Goal: Complete application form

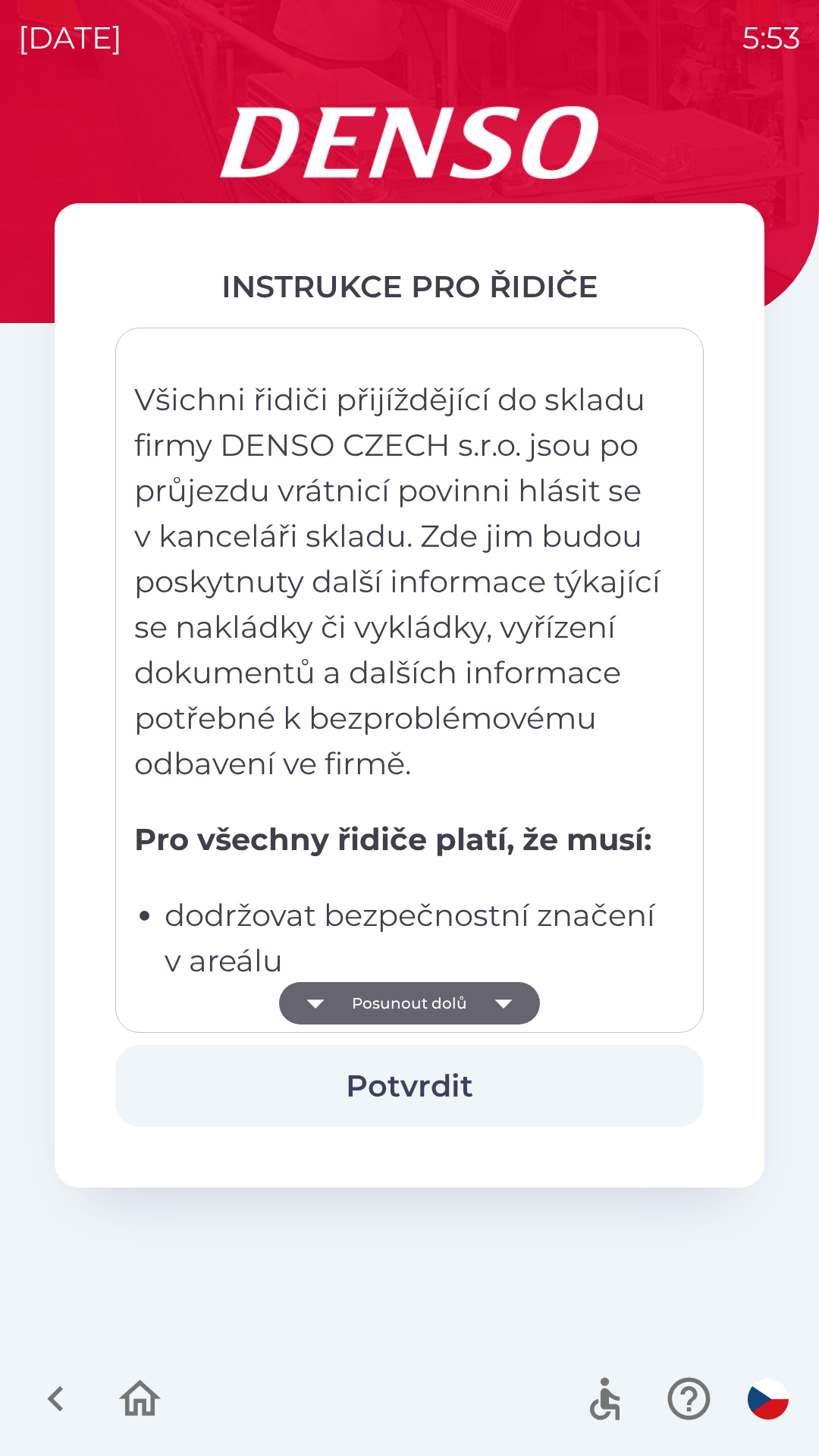
click at [509, 1001] on icon "button" at bounding box center [503, 1004] width 18 height 9
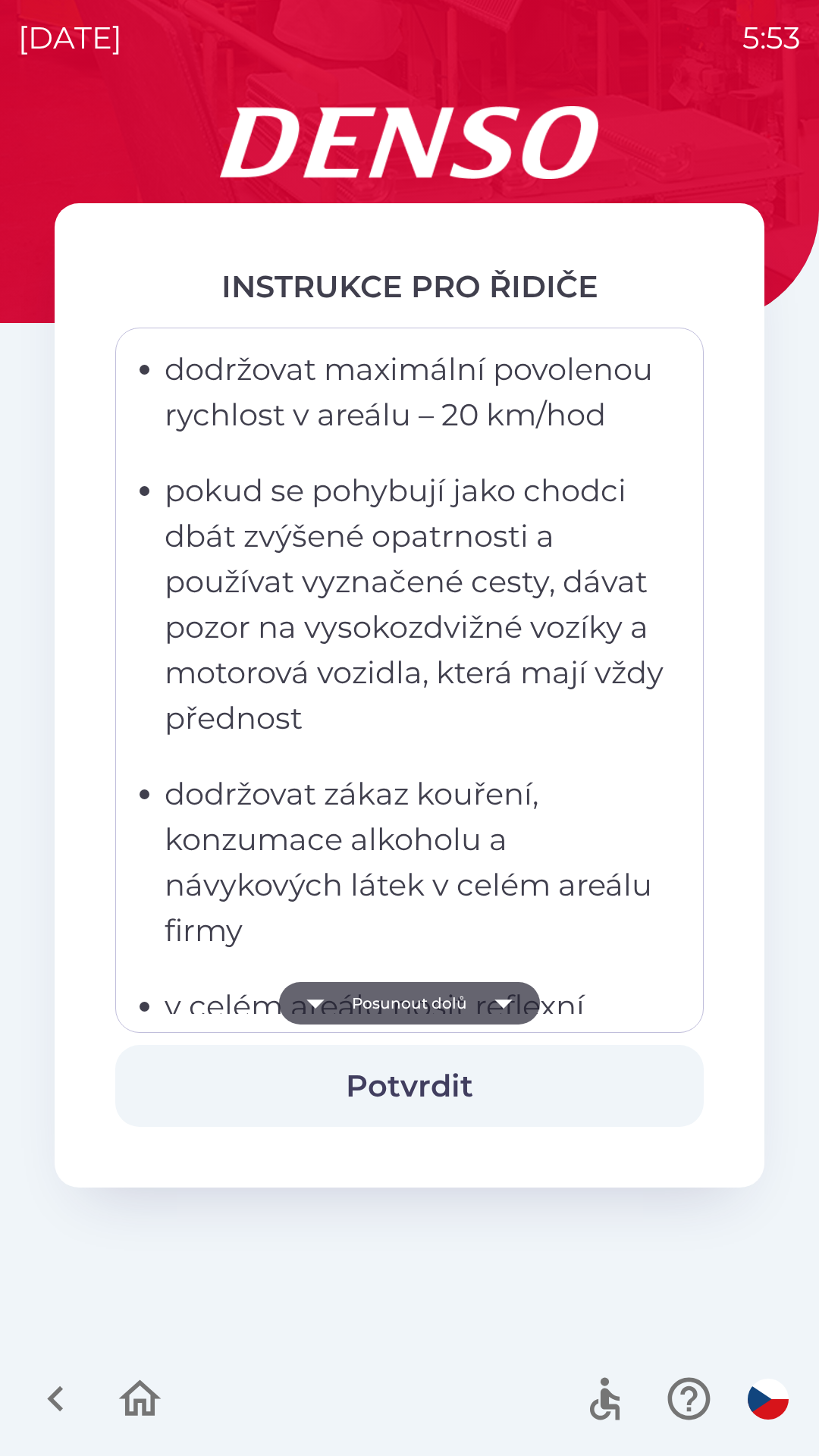
click at [503, 994] on icon "button" at bounding box center [503, 1003] width 43 height 43
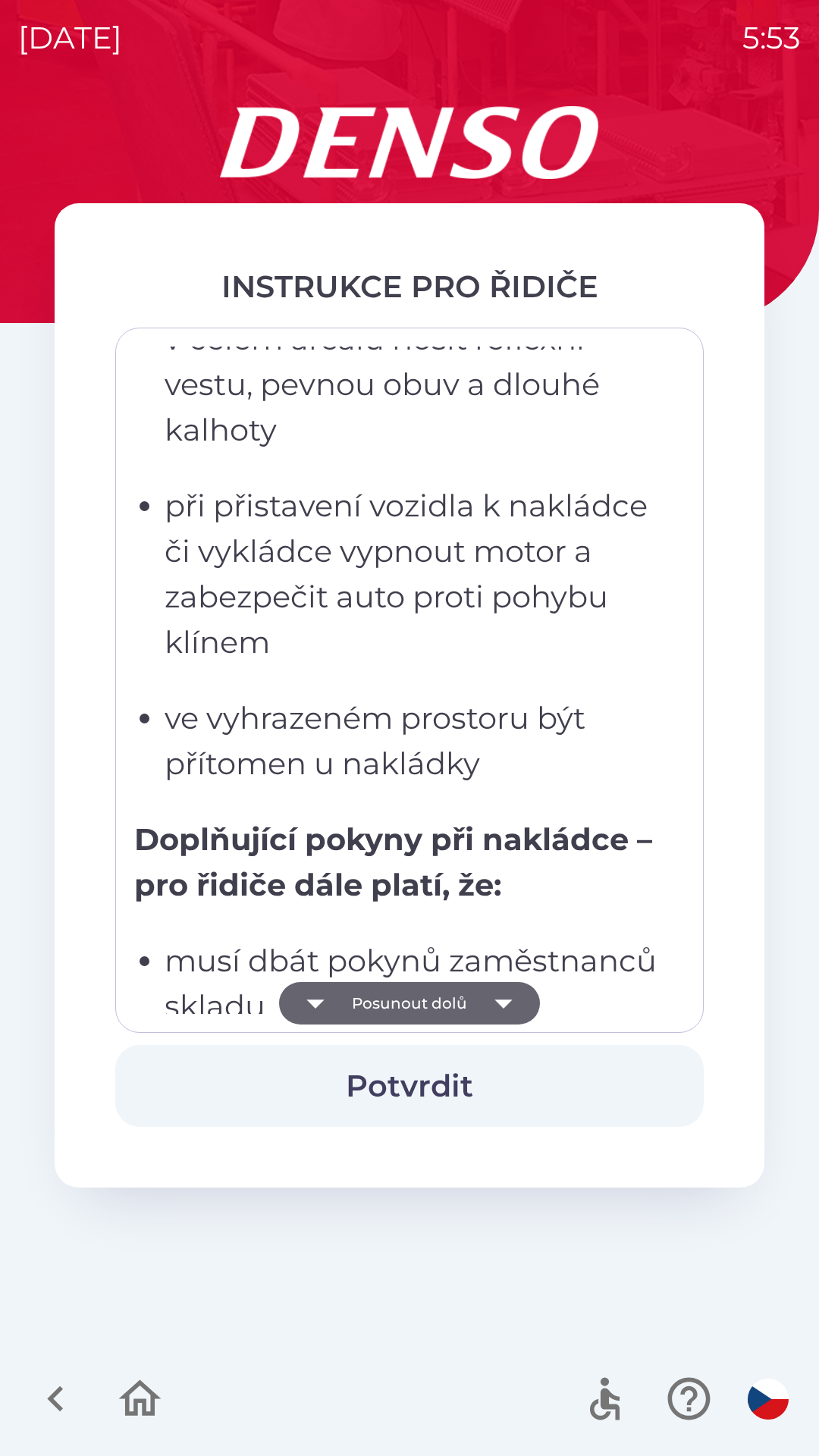
click at [499, 992] on icon "button" at bounding box center [503, 1003] width 43 height 43
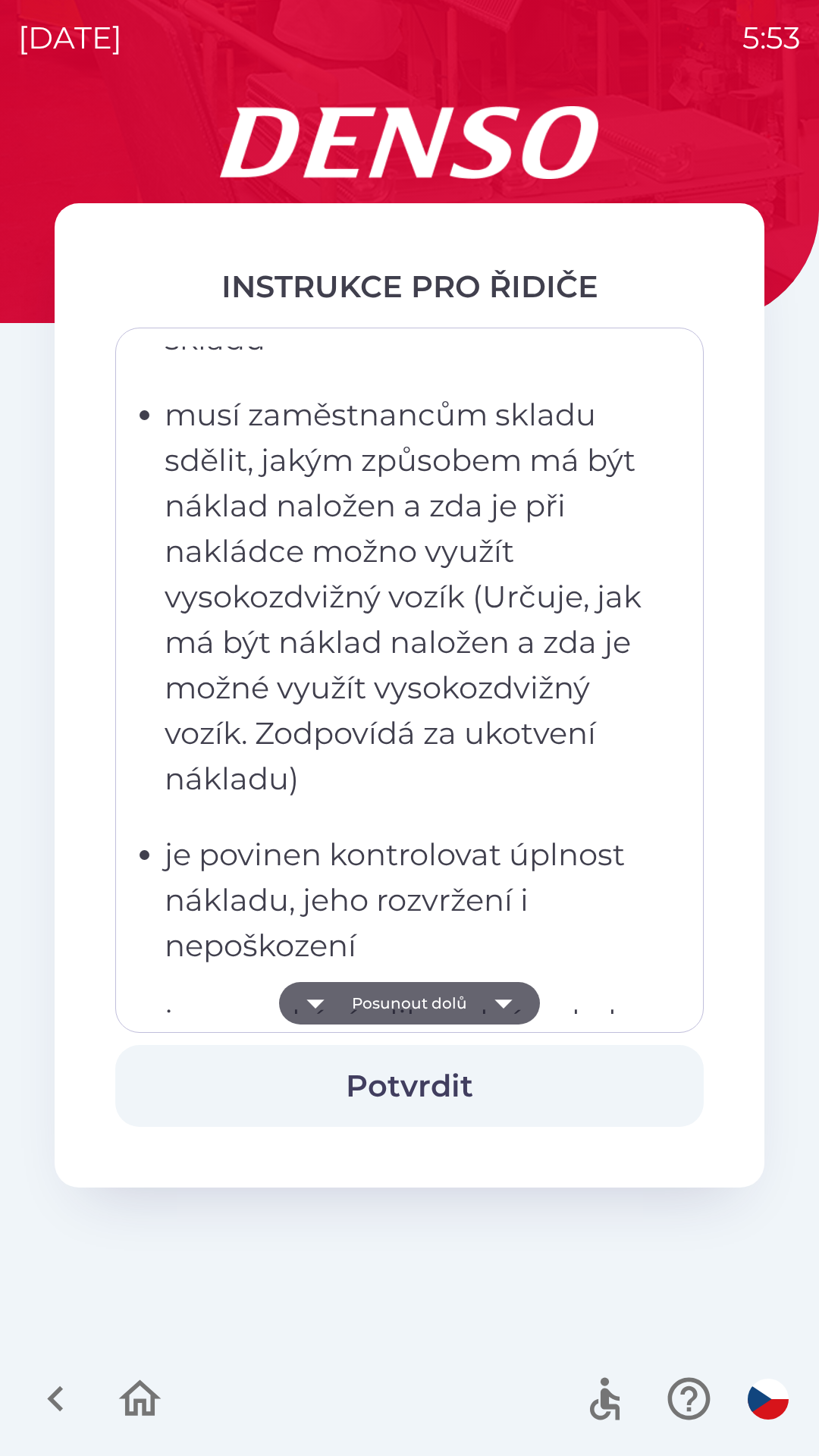
click at [499, 1004] on icon "button" at bounding box center [503, 1004] width 18 height 9
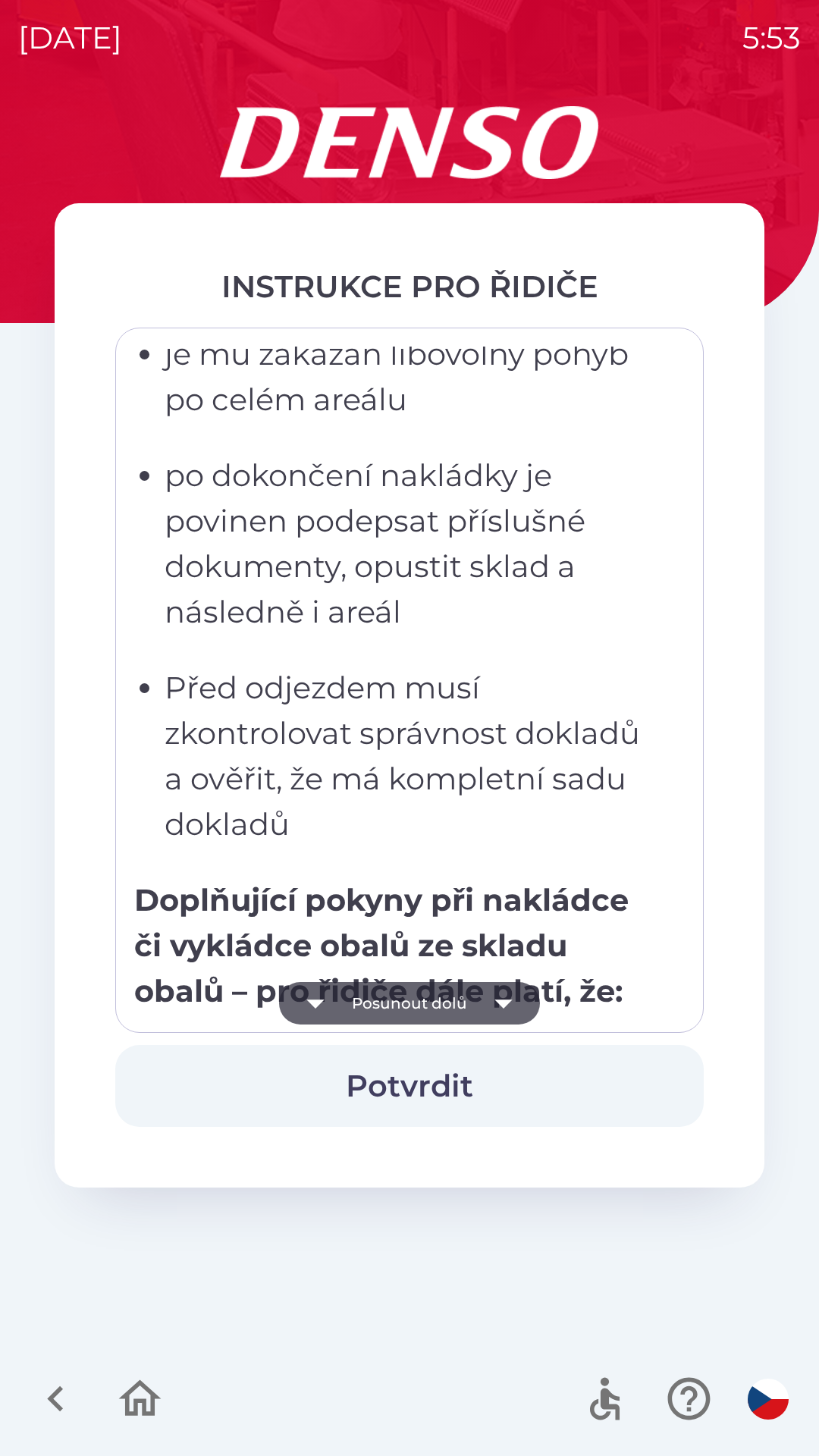
click at [512, 1000] on icon "button" at bounding box center [503, 1003] width 43 height 43
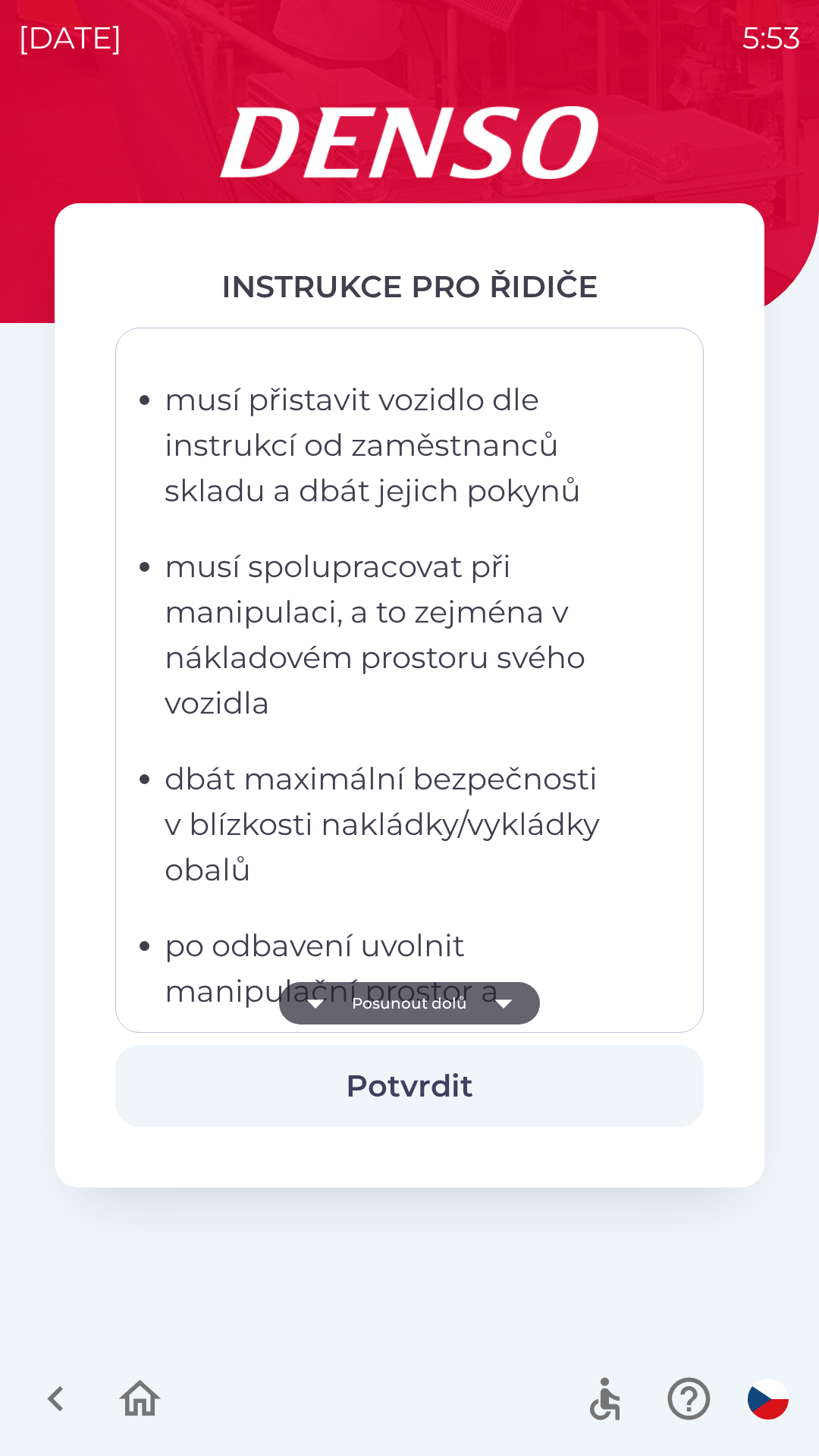
click at [497, 1012] on icon "button" at bounding box center [503, 1003] width 43 height 43
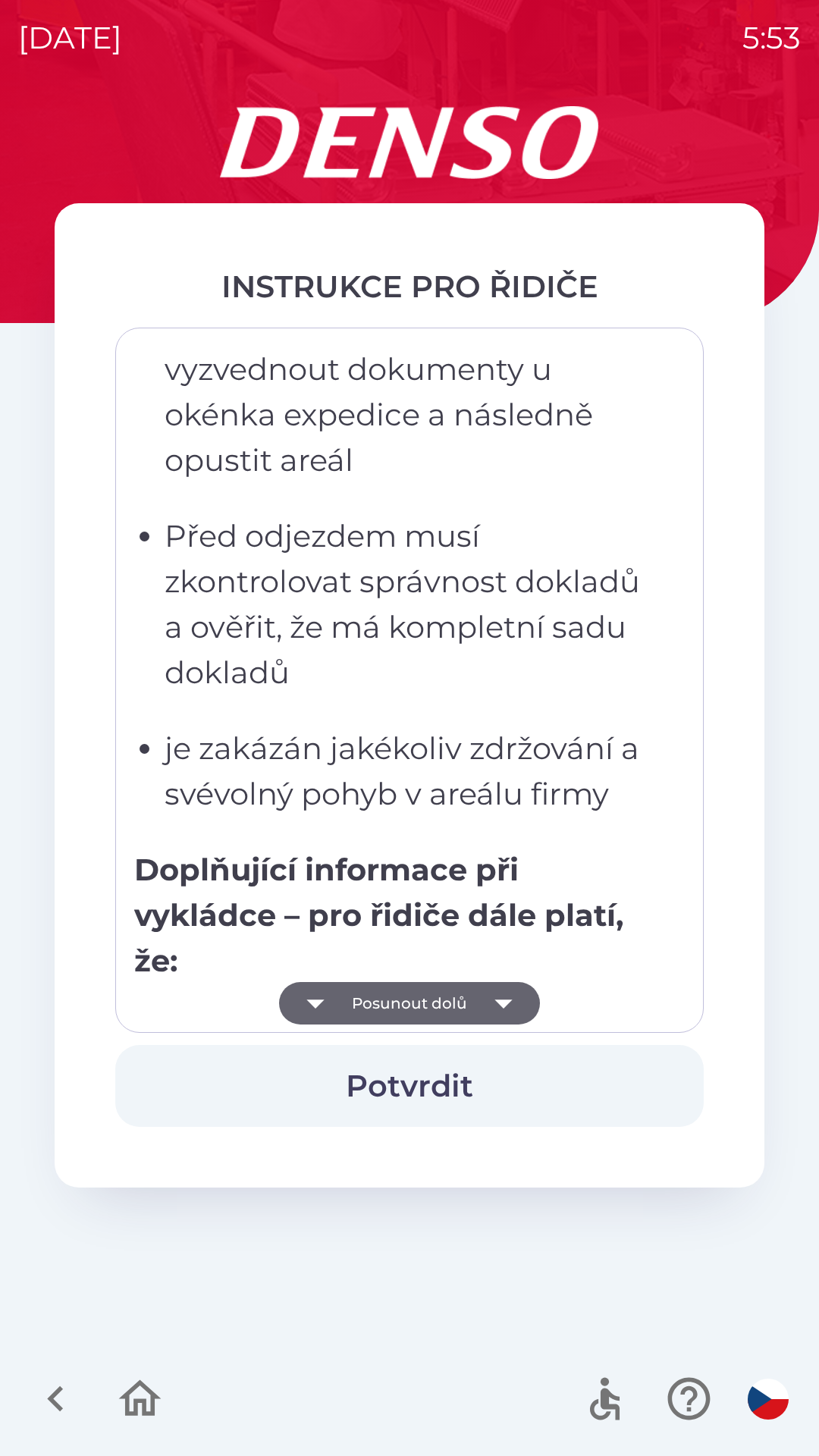
click at [500, 1001] on icon "button" at bounding box center [503, 1004] width 18 height 9
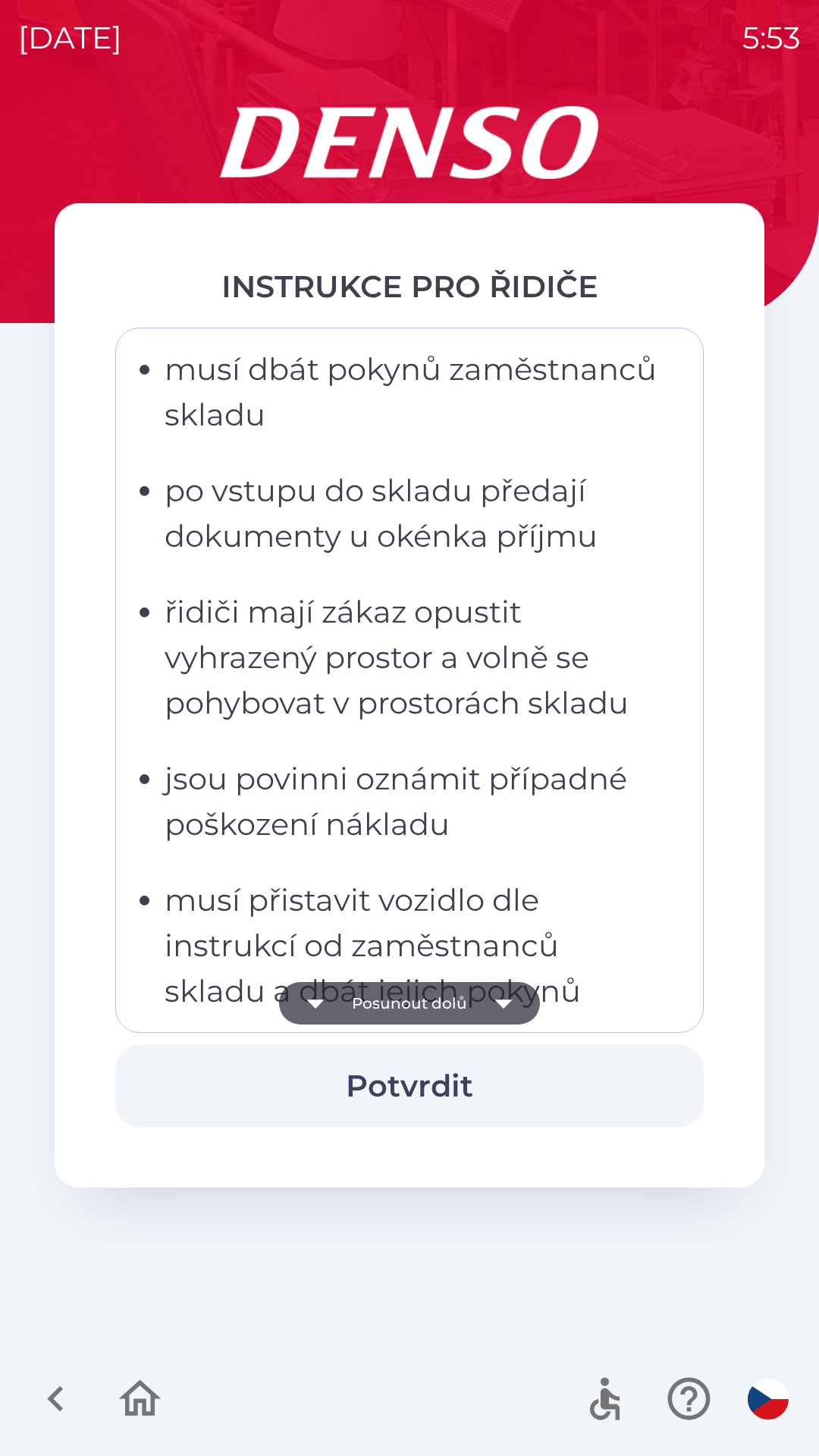
click at [496, 1010] on icon "button" at bounding box center [503, 1003] width 43 height 43
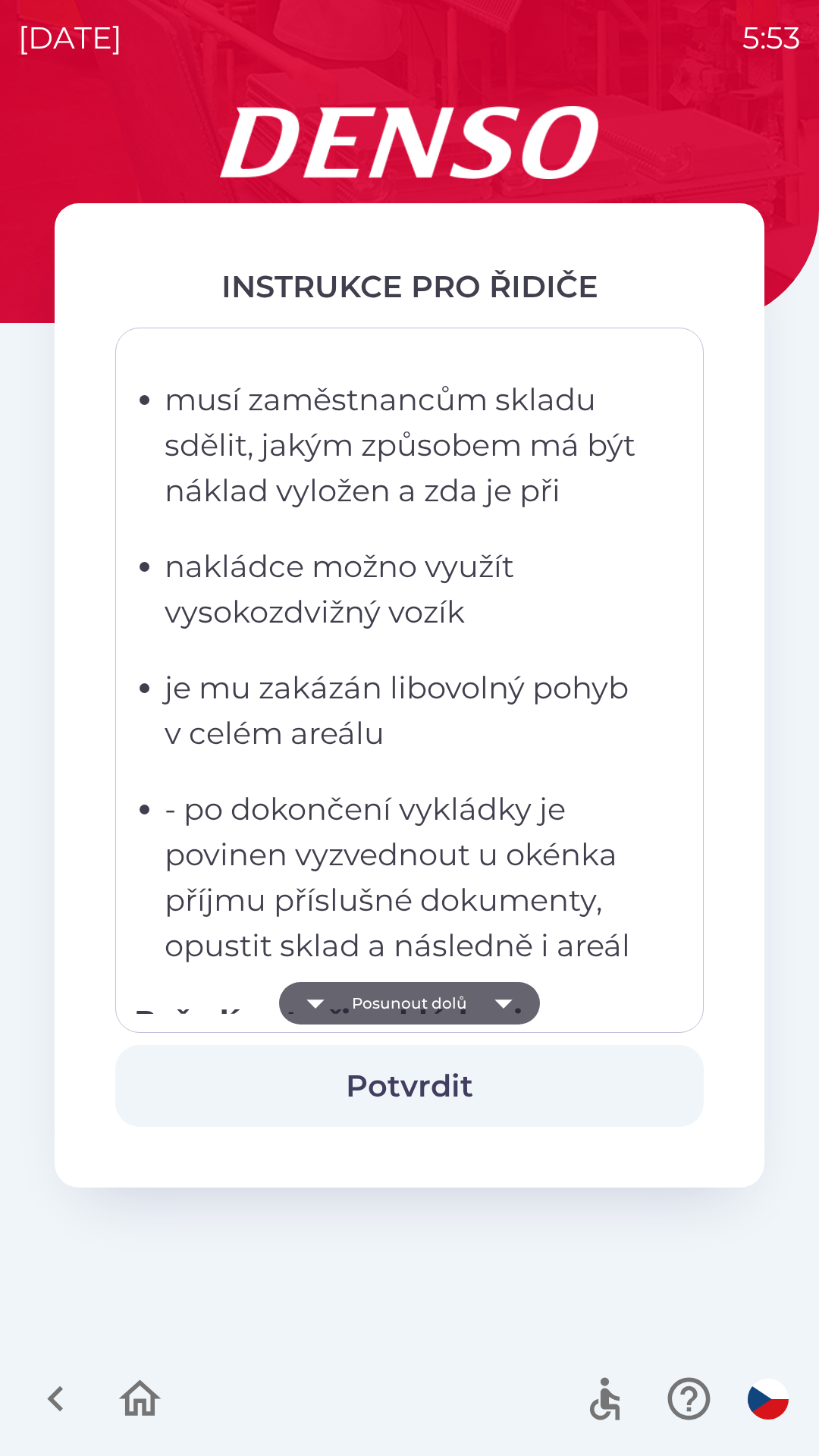
click at [495, 1000] on icon "button" at bounding box center [503, 1004] width 18 height 9
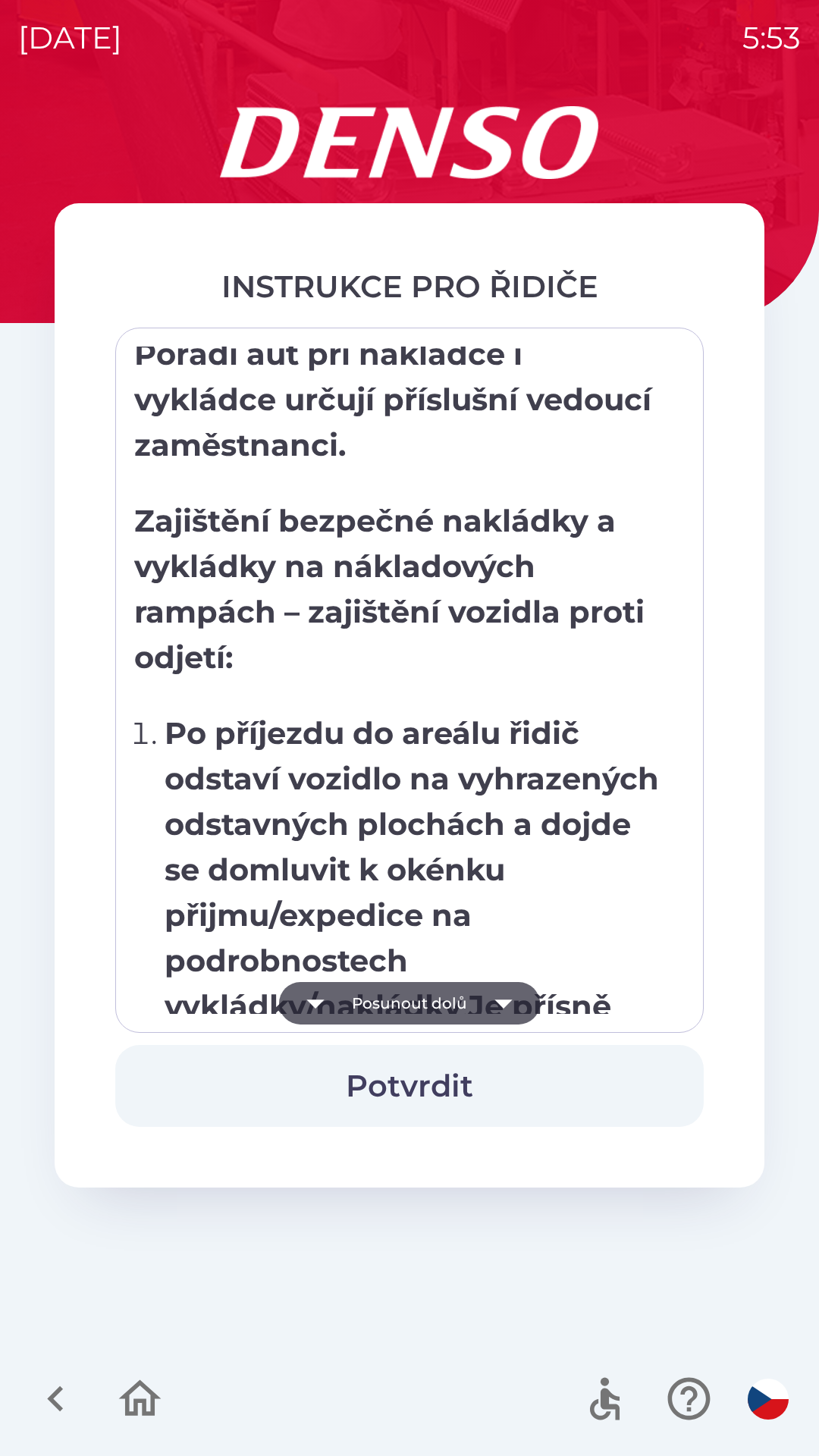
click at [495, 993] on icon "button" at bounding box center [503, 1003] width 43 height 43
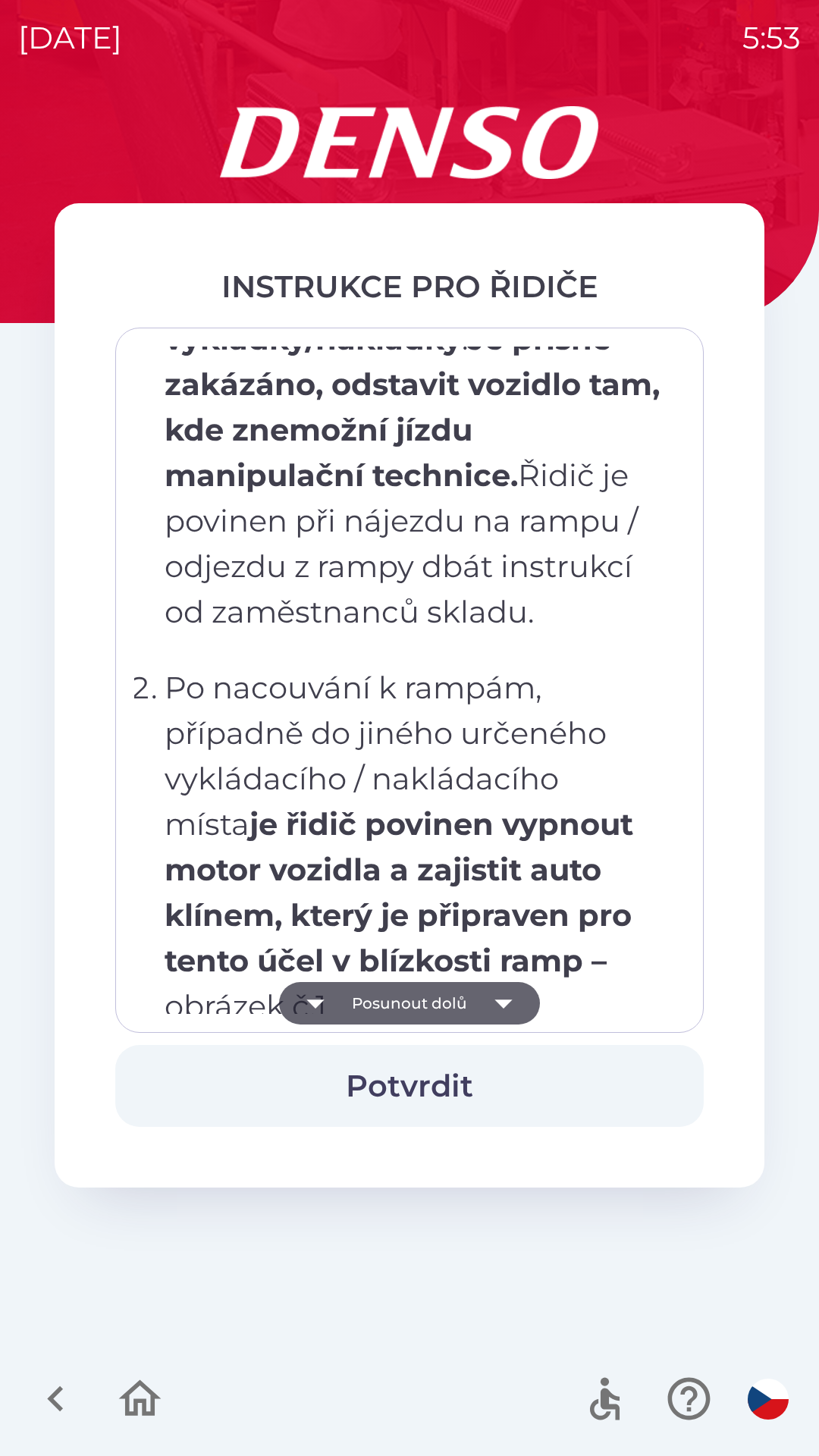
click at [506, 991] on icon "button" at bounding box center [503, 1003] width 43 height 43
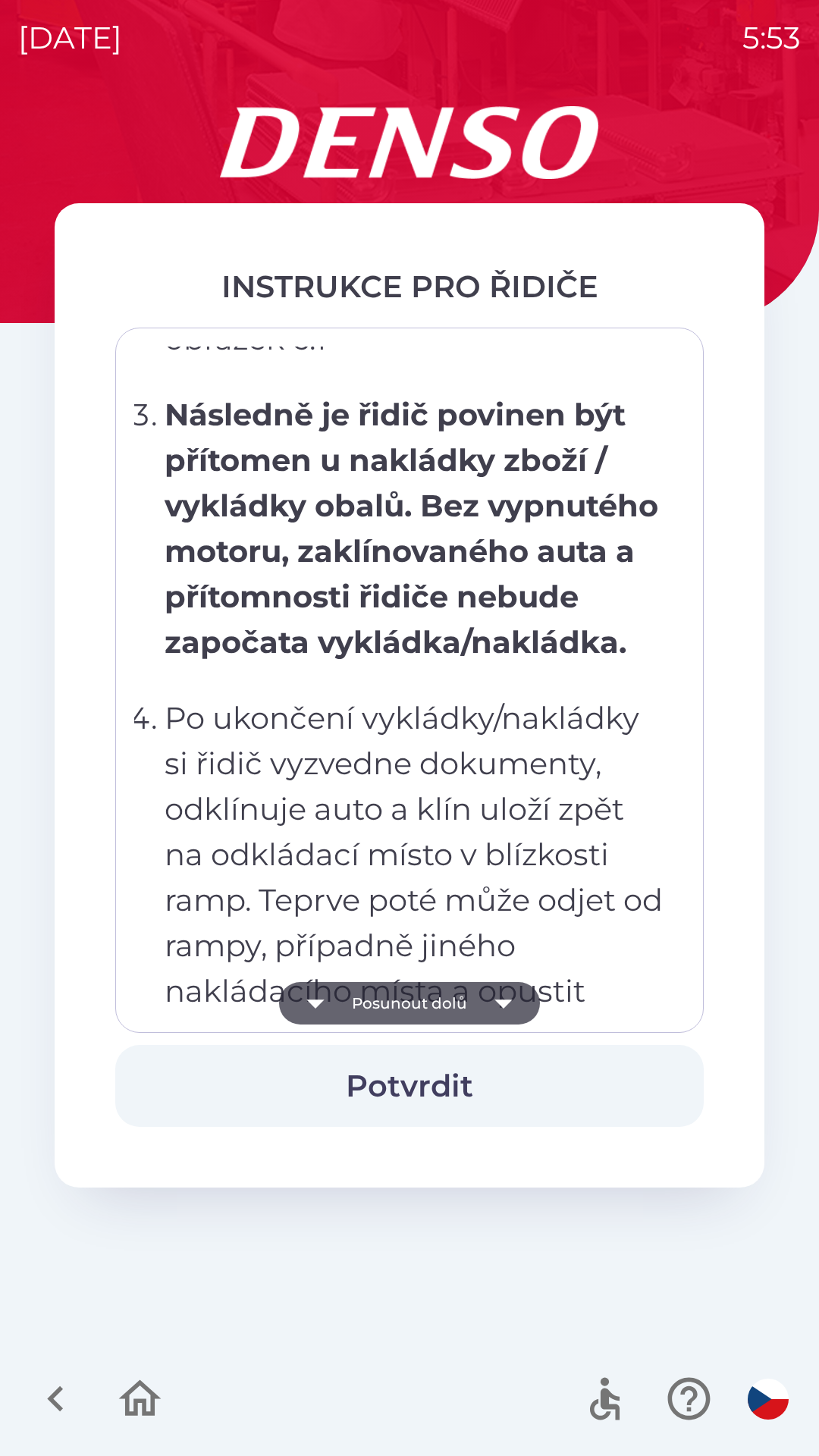
click at [498, 1008] on icon "button" at bounding box center [503, 1003] width 43 height 43
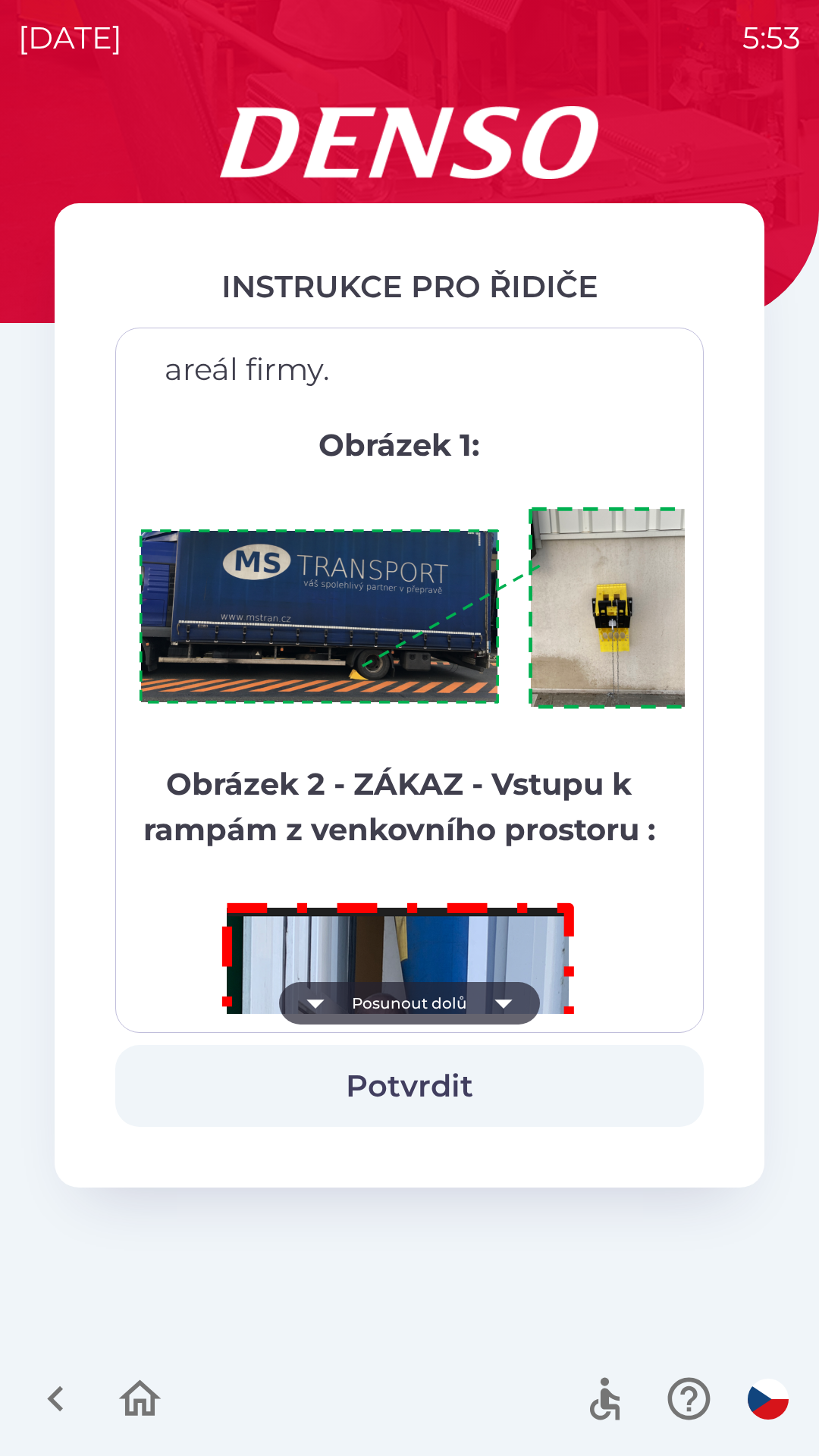
click at [503, 999] on icon "button" at bounding box center [503, 1003] width 43 height 43
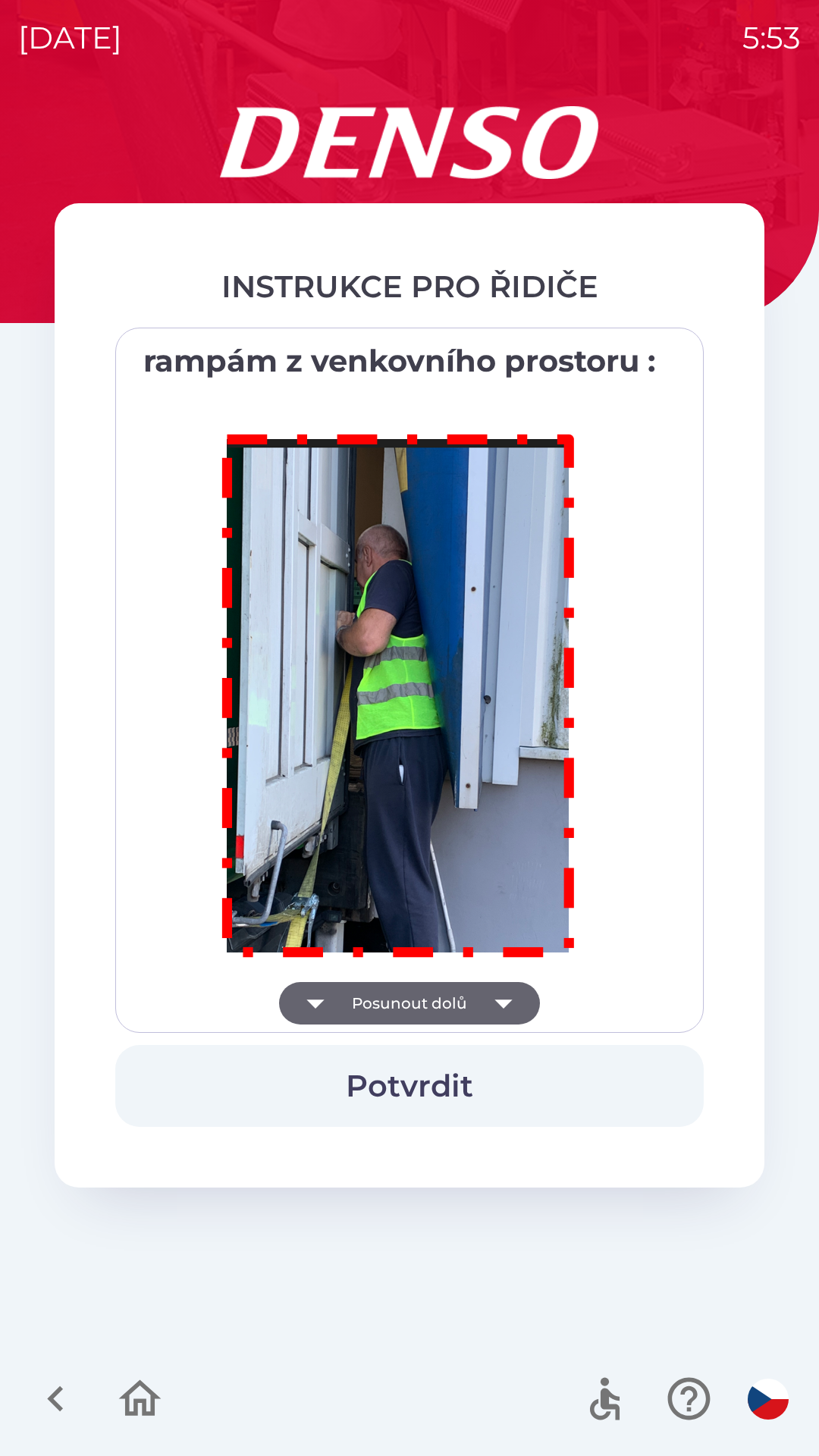
click at [495, 1017] on div "Všichni řidiči přijíždějící do skladu firmy DENSO CZECH s.r.o. jsou po průjezdu…" at bounding box center [410, 679] width 589 height 705
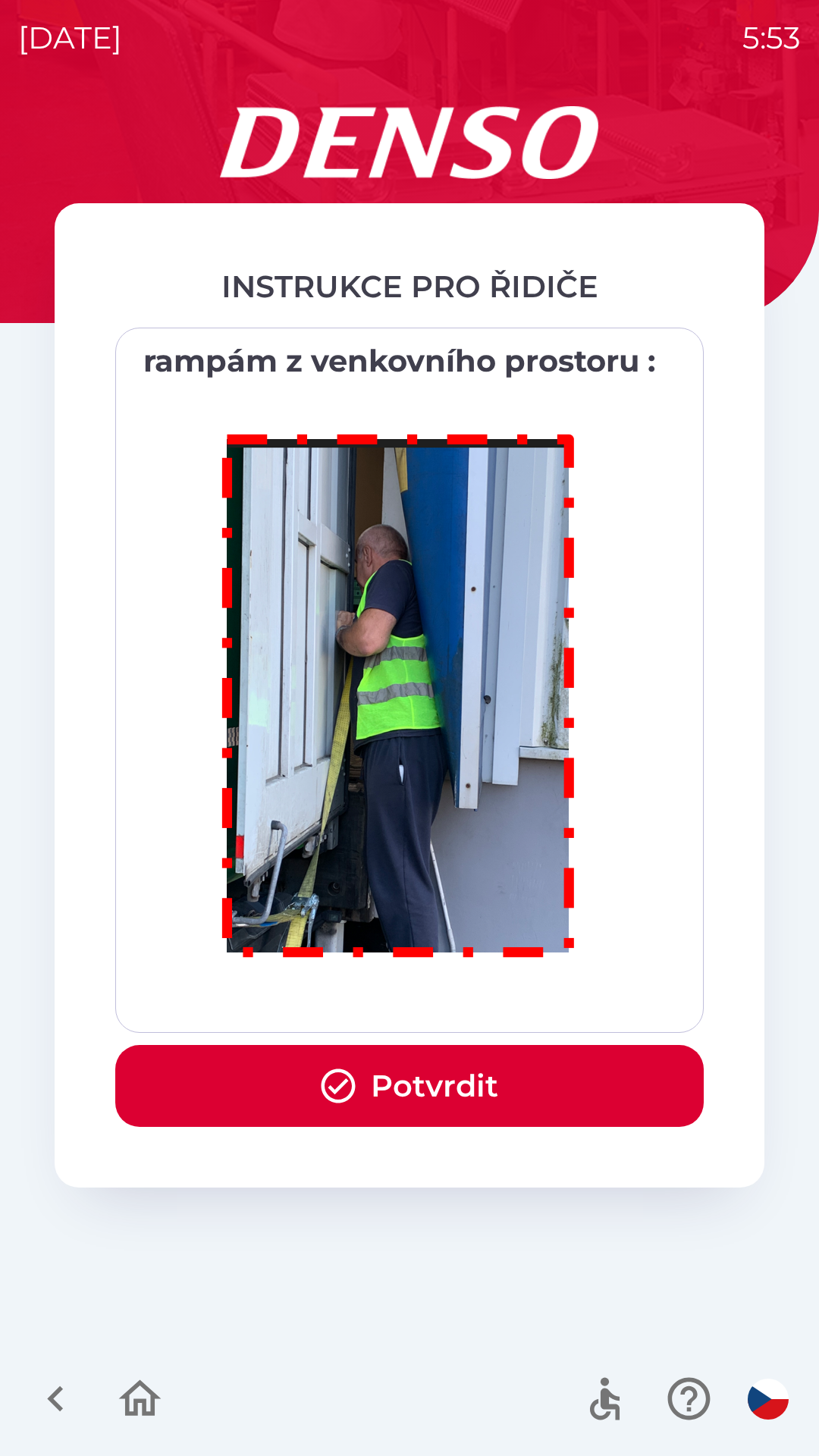
click at [473, 1085] on button "Potvrdit" at bounding box center [410, 1086] width 589 height 82
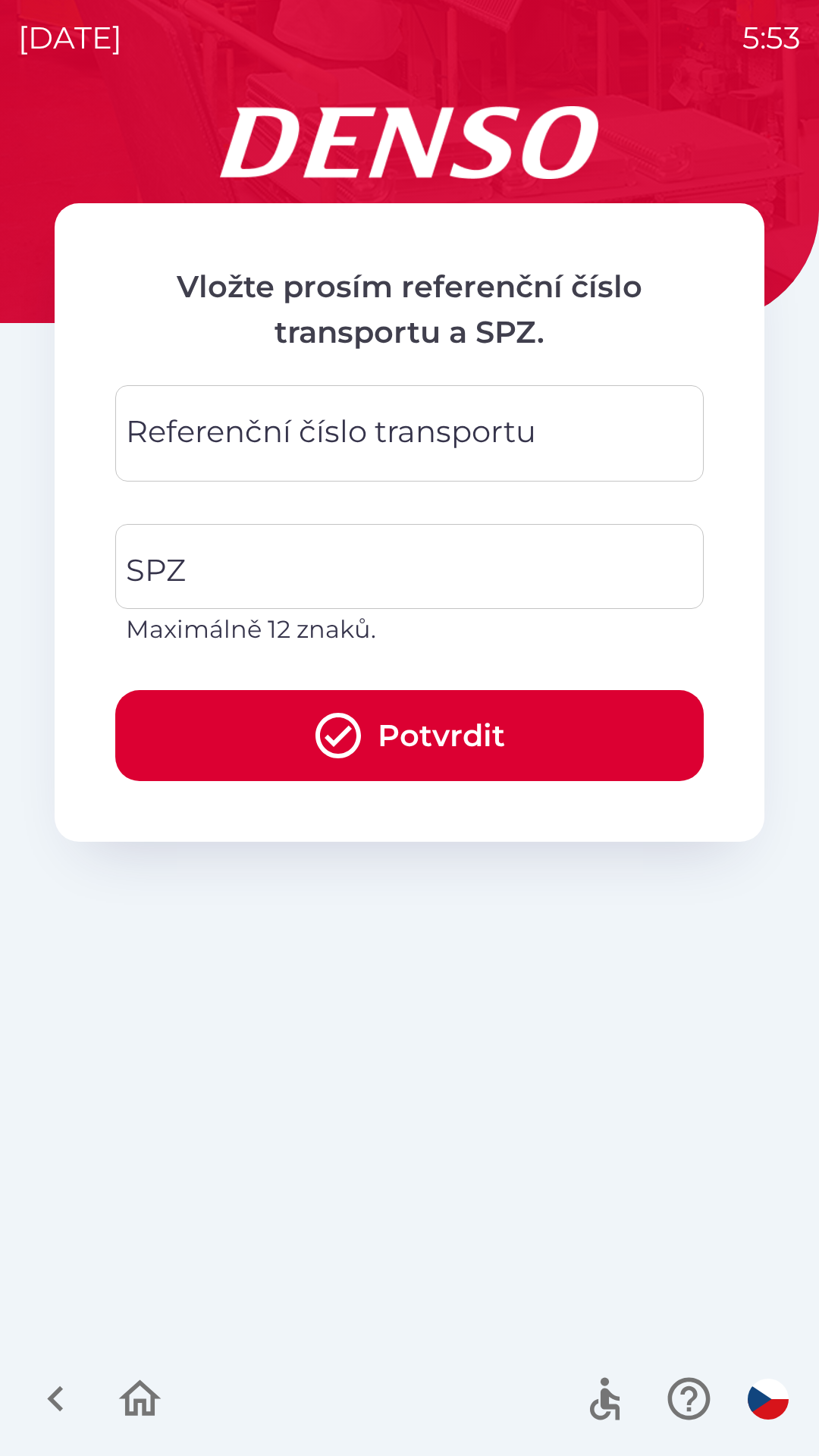
click at [222, 436] on div "Referenční číslo transportu Referenční číslo transportu" at bounding box center [410, 433] width 589 height 96
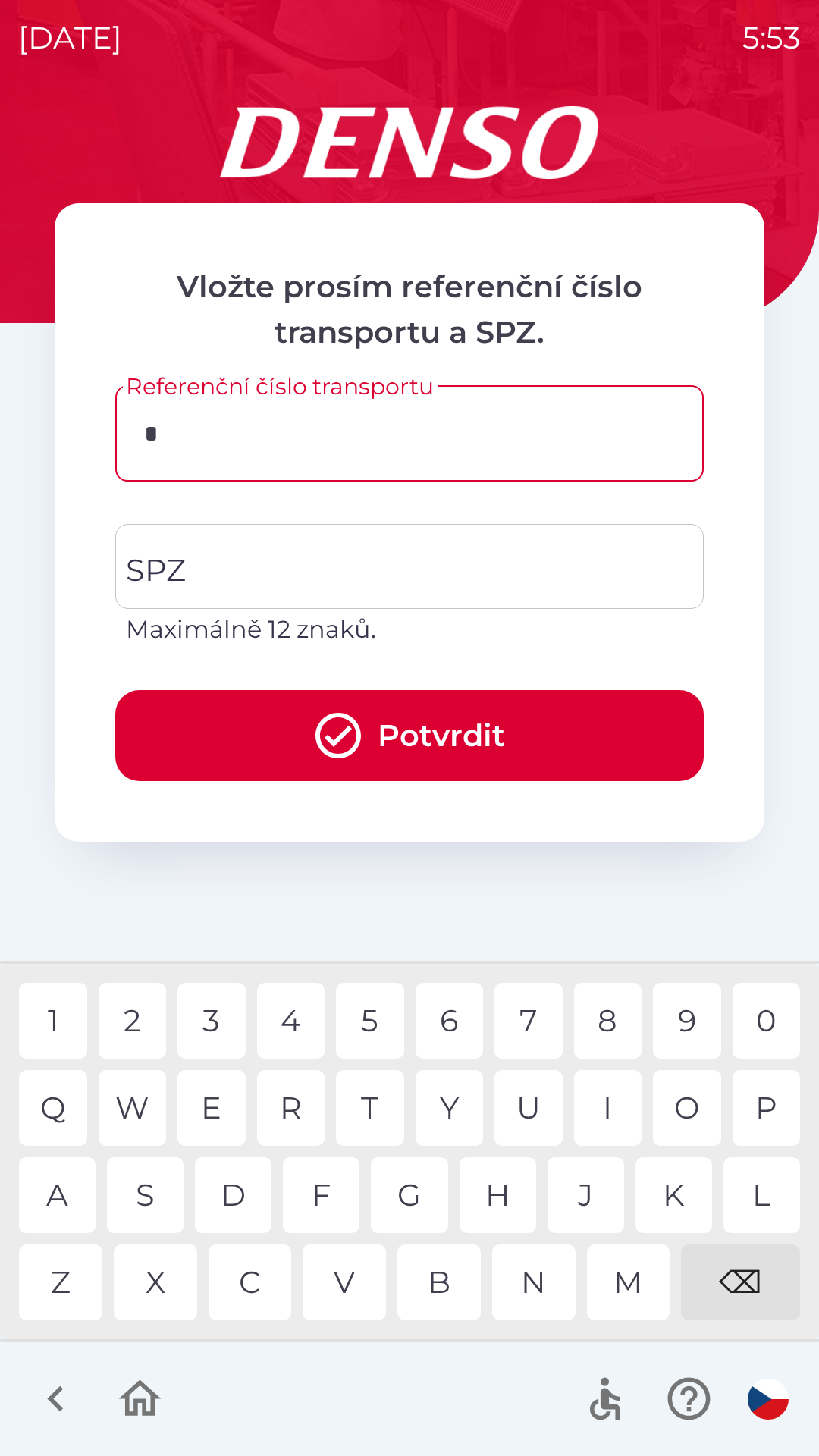
click at [367, 1099] on div "T" at bounding box center [370, 1108] width 68 height 76
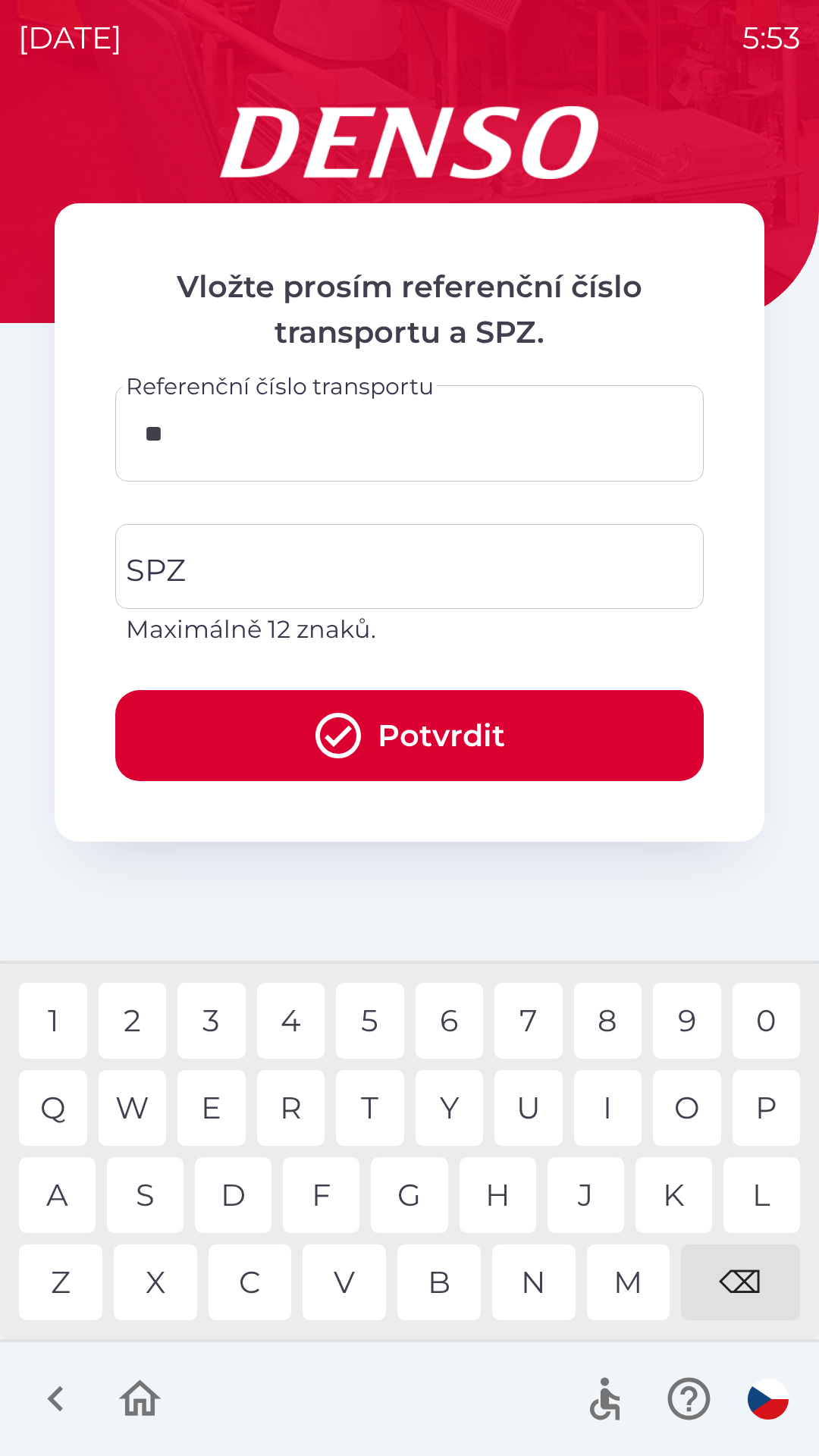
click at [257, 1271] on div "C" at bounding box center [250, 1283] width 83 height 76
click at [690, 1024] on div "9" at bounding box center [687, 1020] width 68 height 76
click at [48, 1012] on div "1" at bounding box center [53, 1020] width 68 height 76
click at [602, 1018] on div "8" at bounding box center [608, 1020] width 68 height 76
type input "**********"
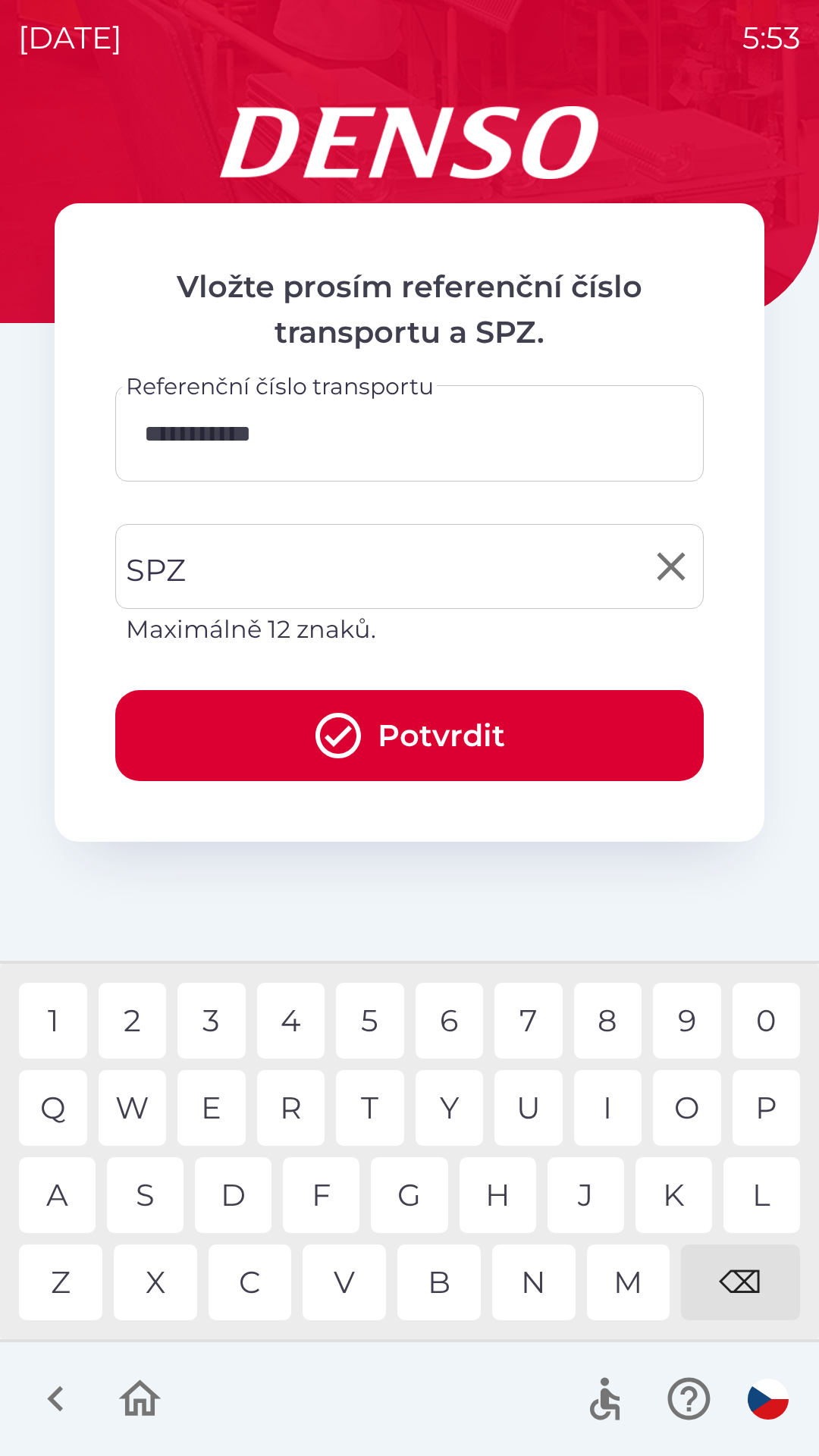
click at [235, 571] on input "SPZ" at bounding box center [398, 566] width 552 height 71
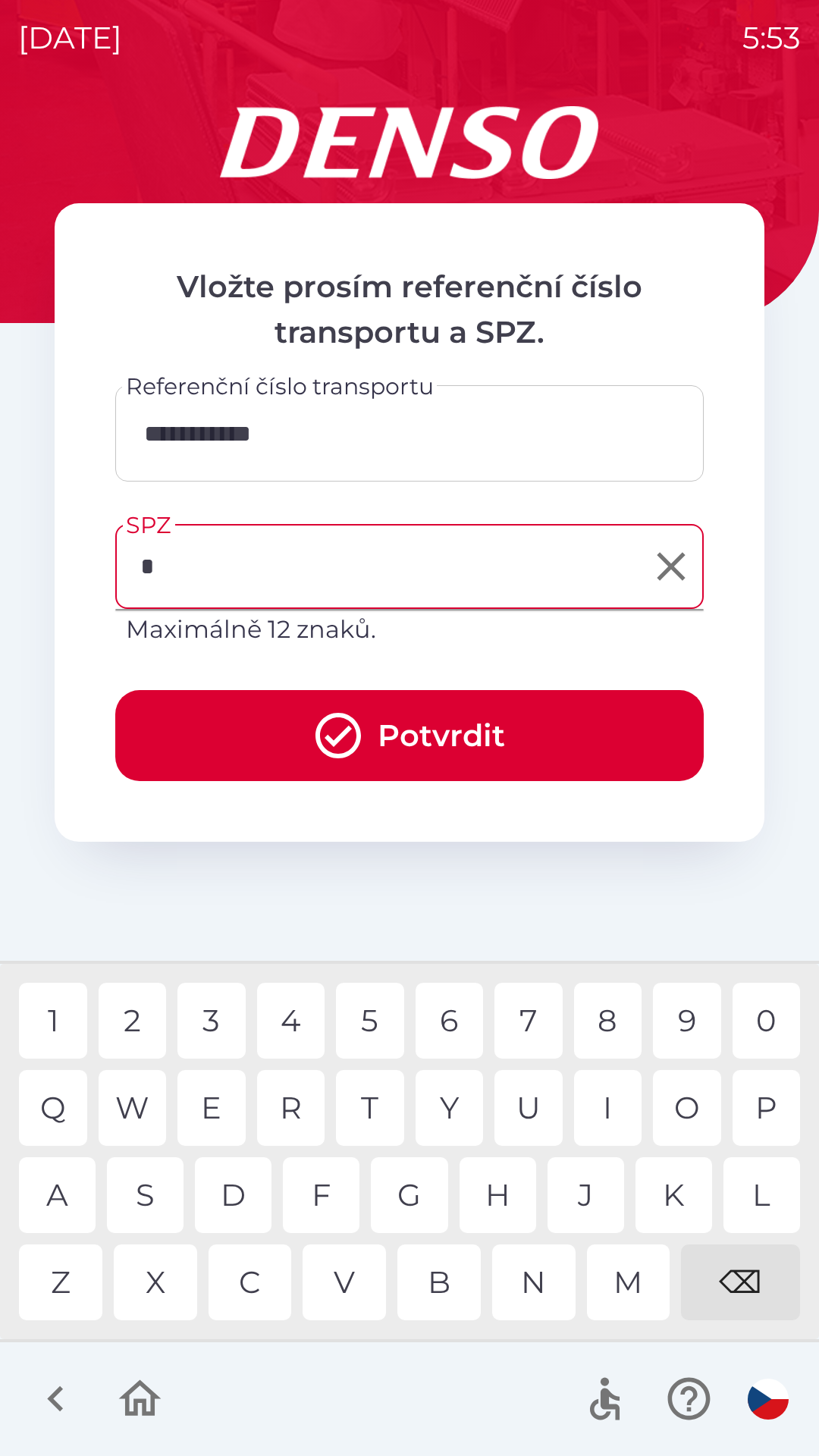
click at [521, 1023] on div "7" at bounding box center [528, 1020] width 68 height 76
click at [280, 1022] on div "4" at bounding box center [291, 1020] width 68 height 76
type input "*******"
click at [509, 742] on button "Potvrdit" at bounding box center [410, 735] width 589 height 91
